Goal: Information Seeking & Learning: Find contact information

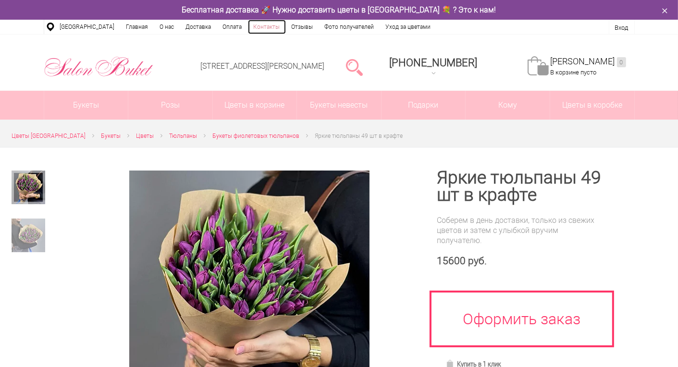
click at [265, 25] on link "Контакты" at bounding box center [267, 27] width 38 height 14
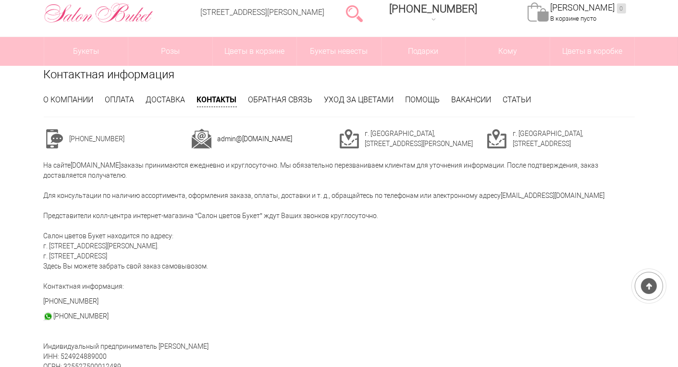
scroll to position [96, 0]
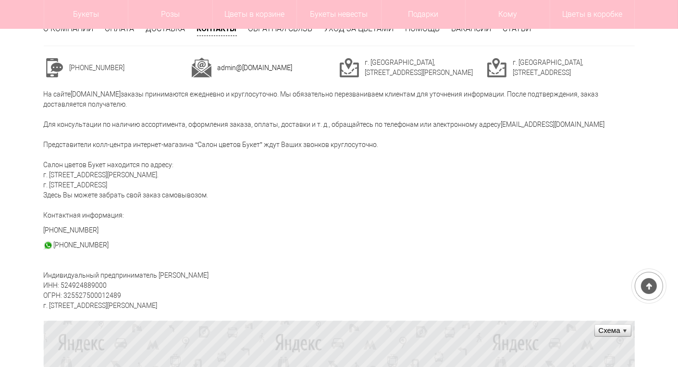
copy div "524924889000"
